Goal: Task Accomplishment & Management: Manage account settings

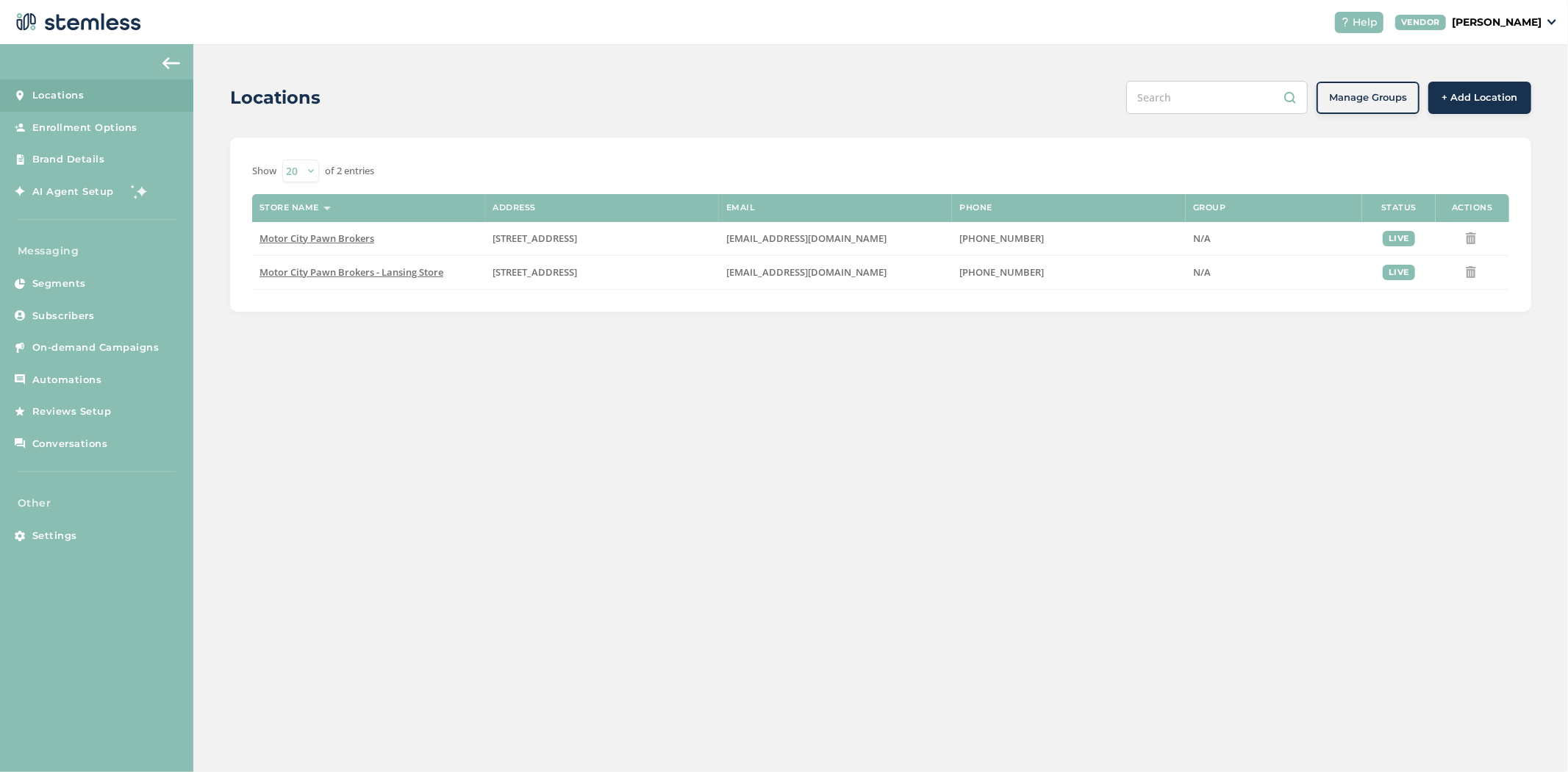
click at [1505, 19] on p "[PERSON_NAME]" at bounding box center [1496, 22] width 90 height 15
click at [1503, 133] on link "Logout" at bounding box center [1503, 132] width 72 height 15
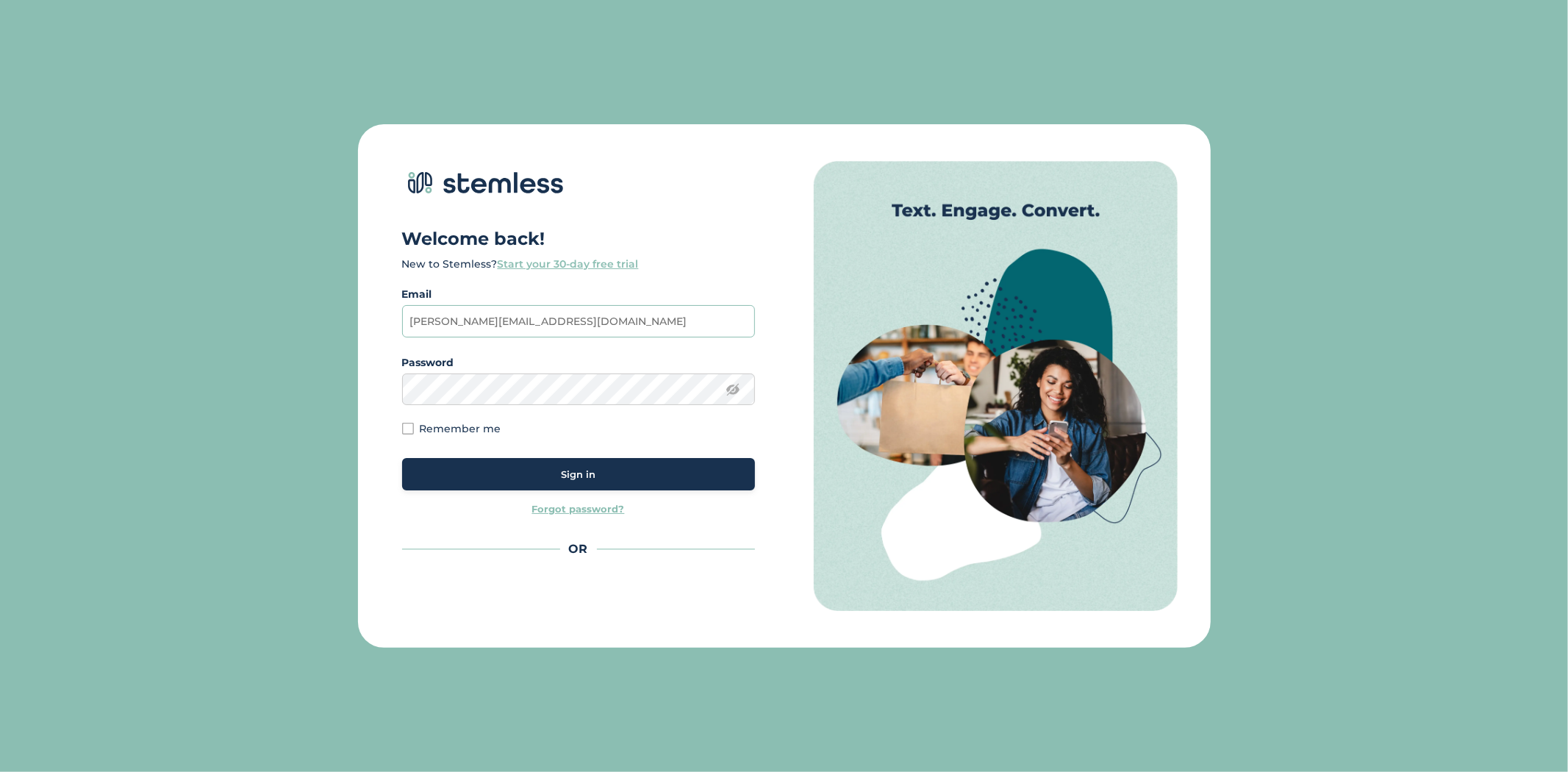
click at [560, 324] on input "[PERSON_NAME][EMAIL_ADDRESS][DOMAIN_NAME]" at bounding box center [579, 321] width 353 height 32
drag, startPoint x: 560, startPoint y: 324, endPoint x: 327, endPoint y: 294, distance: 234.9
click at [327, 294] on div "Welcome back! New to Stemless? Start your 30-day free trial Email [PERSON_NAME]…" at bounding box center [784, 386] width 1568 height 772
paste input "[PERSON_NAME][EMAIL_ADDRESS][DOMAIN_NAME]"
type input "[PERSON_NAME][EMAIL_ADDRESS][DOMAIN_NAME]"
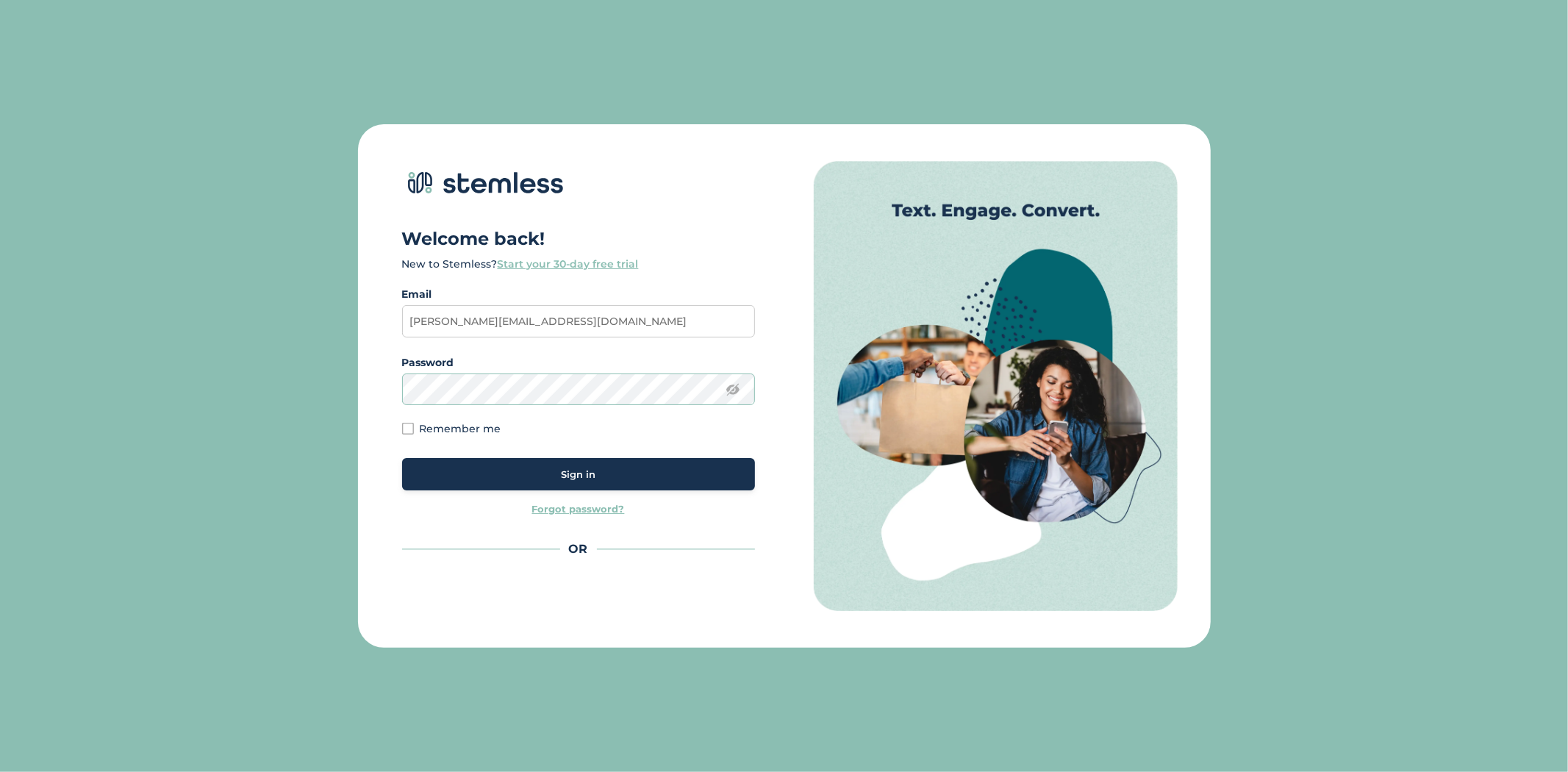
click at [333, 383] on div "Welcome back! New to Stemless? Start your 30-day free trial Email [PERSON_NAME]…" at bounding box center [784, 386] width 1568 height 772
click at [495, 463] on button "Sign in" at bounding box center [579, 474] width 353 height 32
